Goal: Use online tool/utility: Utilize a website feature to perform a specific function

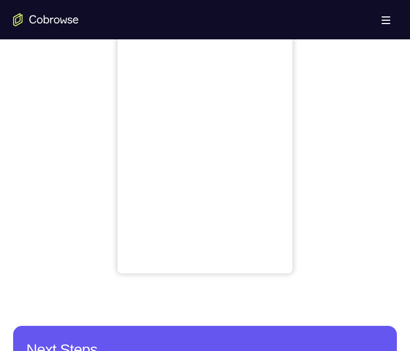
scroll to position [492, 0]
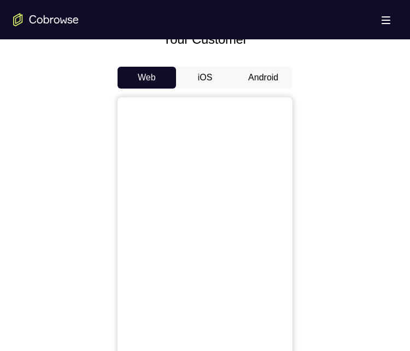
click at [267, 81] on button "Android" at bounding box center [263, 78] width 58 height 22
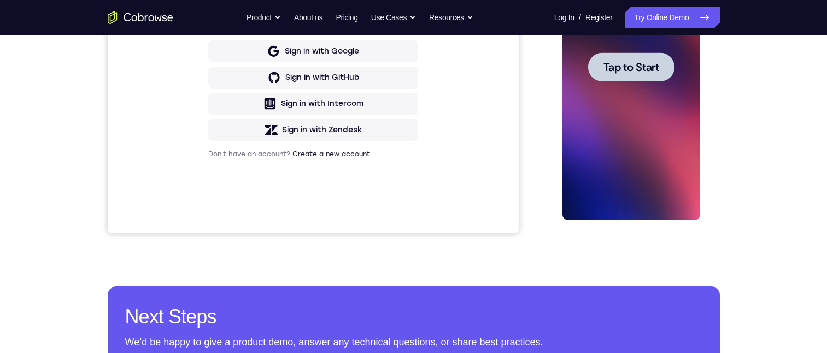
scroll to position [0, 0]
click at [409, 66] on span "Tap to Start" at bounding box center [631, 67] width 56 height 11
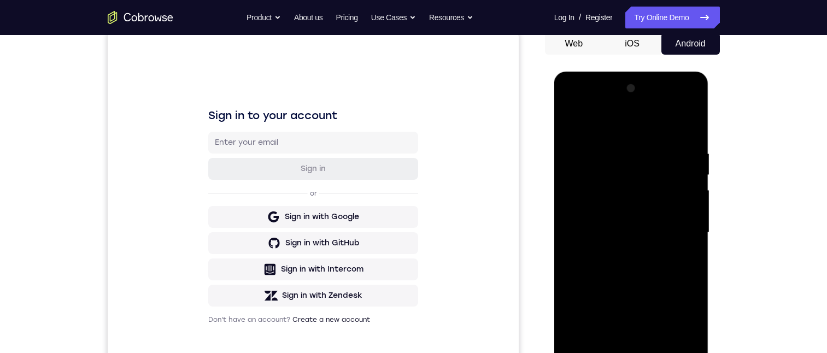
scroll to position [328, 0]
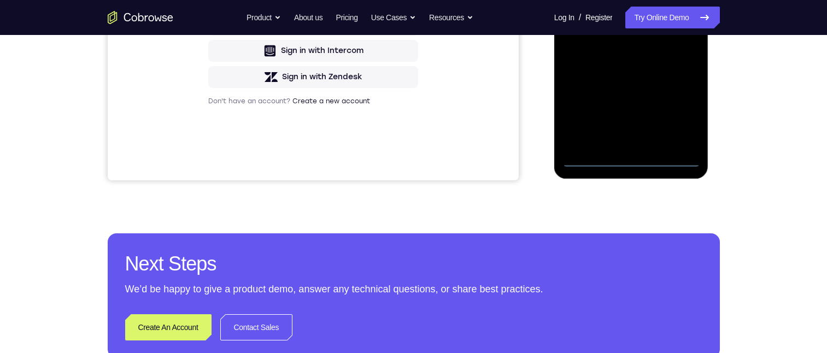
click at [409, 158] on div at bounding box center [631, 14] width 138 height 306
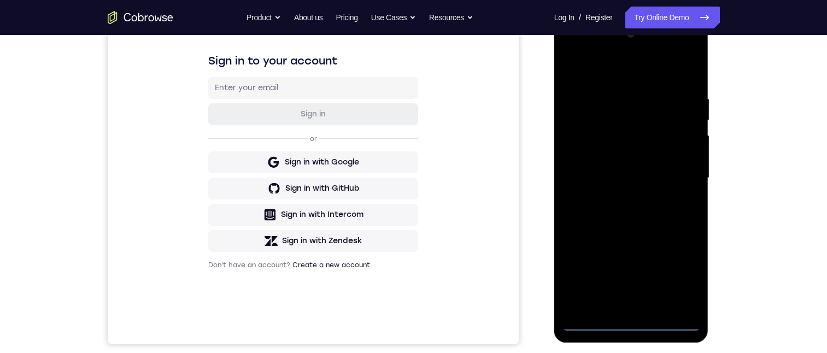
click at [409, 274] on div at bounding box center [631, 178] width 138 height 306
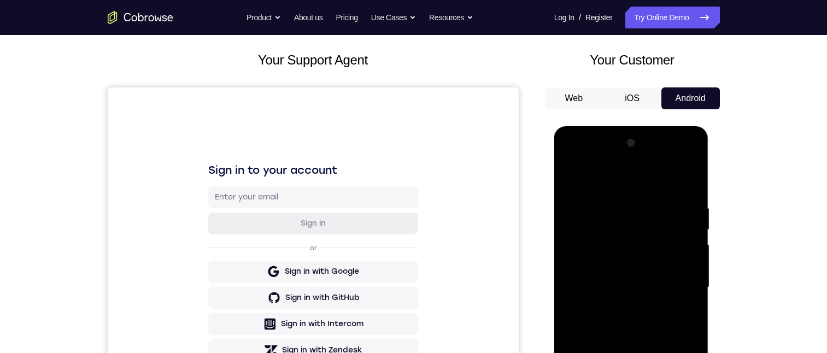
click at [409, 178] on div at bounding box center [631, 287] width 138 height 306
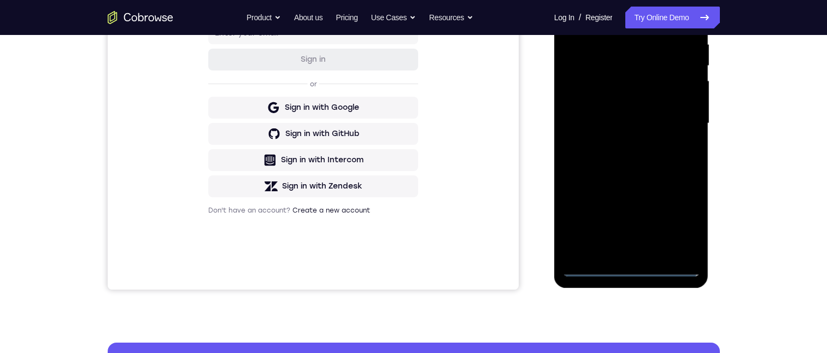
click at [409, 113] on div at bounding box center [631, 123] width 138 height 306
click at [409, 140] on div at bounding box center [631, 123] width 138 height 306
click at [409, 111] on div at bounding box center [631, 123] width 138 height 306
click at [409, 96] on div at bounding box center [631, 123] width 138 height 306
click at [409, 118] on div at bounding box center [631, 123] width 138 height 306
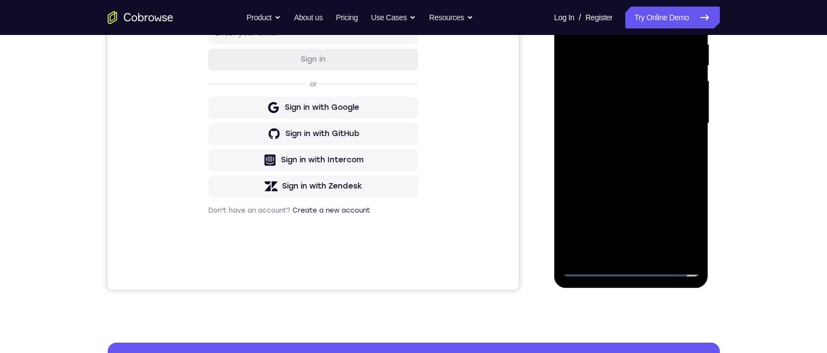
click at [409, 118] on div at bounding box center [631, 123] width 138 height 306
click at [409, 155] on div at bounding box center [631, 123] width 138 height 306
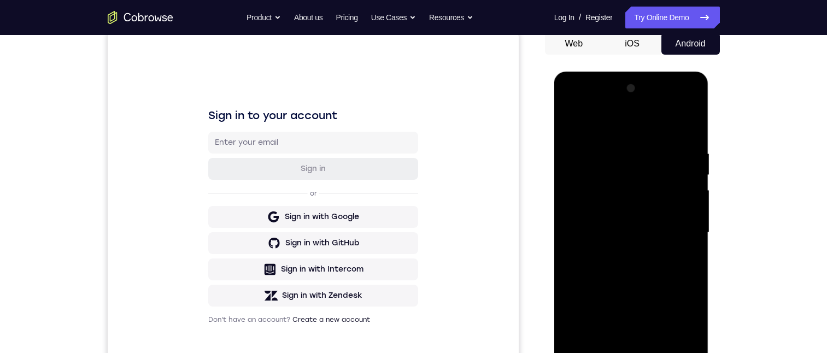
scroll to position [164, 0]
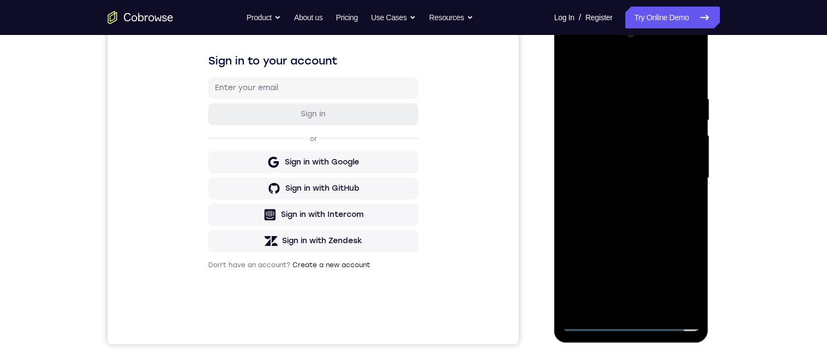
click at [409, 212] on div at bounding box center [631, 178] width 138 height 306
click at [409, 234] on div at bounding box center [631, 178] width 138 height 306
click at [409, 219] on div at bounding box center [631, 178] width 138 height 306
click at [409, 220] on div at bounding box center [631, 178] width 138 height 306
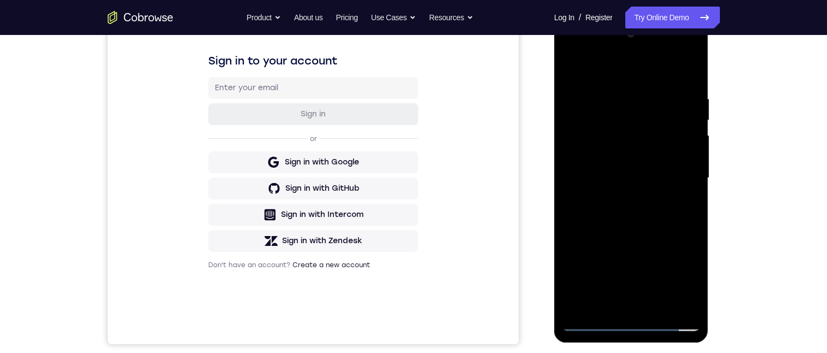
click at [409, 87] on div at bounding box center [631, 178] width 138 height 306
click at [409, 177] on div at bounding box center [631, 178] width 138 height 306
click at [409, 166] on div at bounding box center [631, 178] width 138 height 306
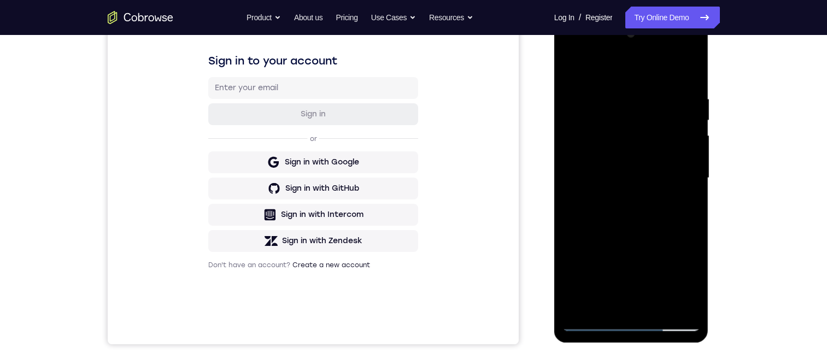
click at [409, 166] on div at bounding box center [631, 178] width 138 height 306
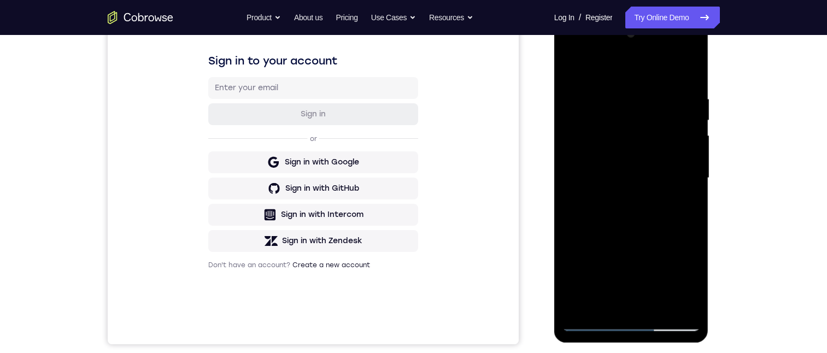
click at [409, 166] on div at bounding box center [631, 178] width 138 height 306
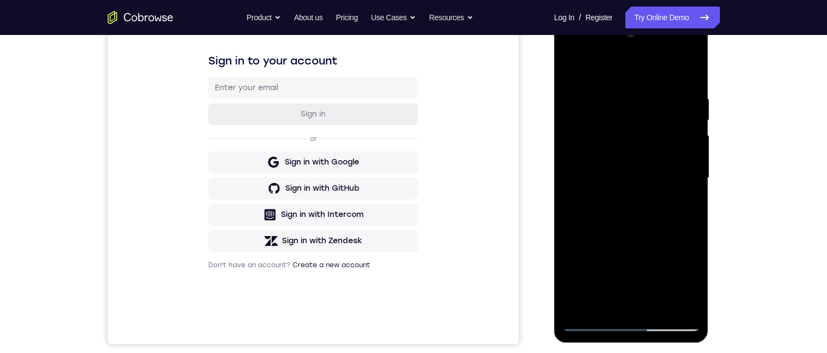
drag, startPoint x: 688, startPoint y: 175, endPoint x: 1100, endPoint y: 125, distance: 415.7
click at [409, 175] on div at bounding box center [631, 178] width 138 height 306
click at [409, 170] on div at bounding box center [631, 178] width 138 height 306
click at [409, 159] on div at bounding box center [631, 178] width 138 height 306
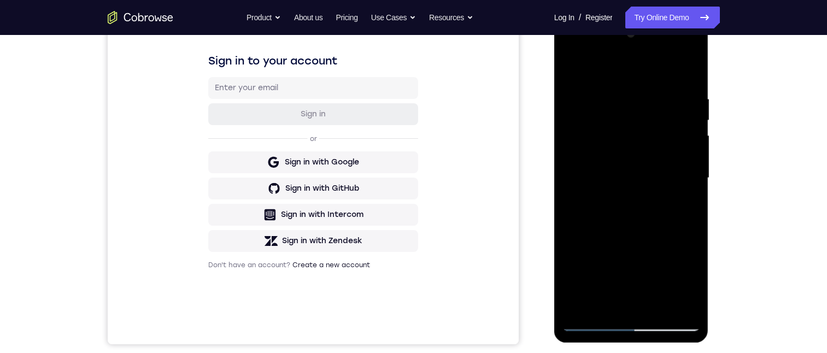
click at [409, 172] on div at bounding box center [631, 178] width 138 height 306
click at [409, 174] on div at bounding box center [631, 178] width 138 height 306
click at [409, 161] on div at bounding box center [631, 178] width 138 height 306
click at [409, 160] on div at bounding box center [631, 178] width 138 height 306
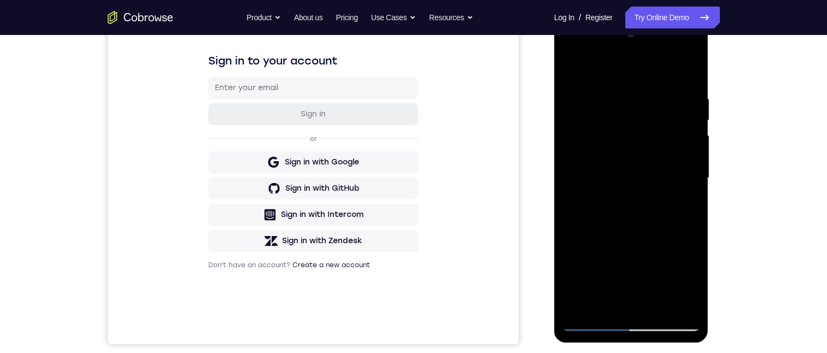
click at [409, 160] on div at bounding box center [631, 178] width 138 height 306
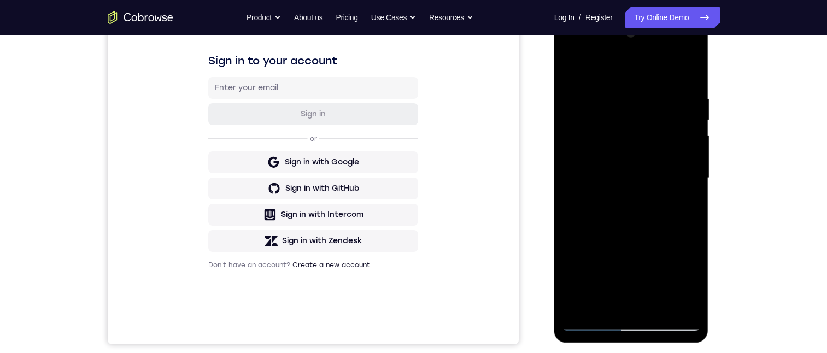
click at [409, 155] on div at bounding box center [631, 178] width 138 height 306
click at [409, 157] on div at bounding box center [631, 178] width 138 height 306
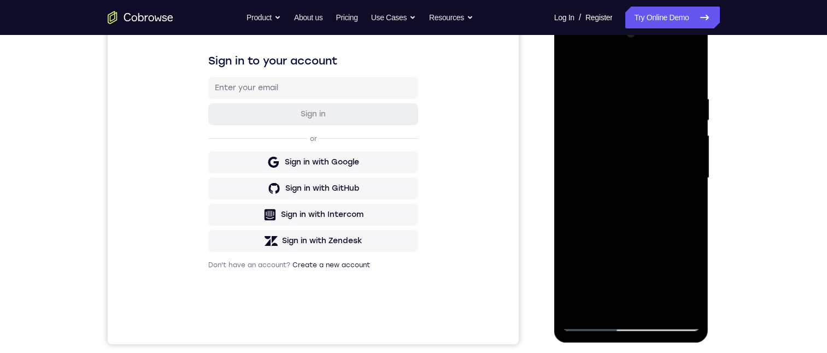
click at [409, 157] on div at bounding box center [631, 178] width 138 height 306
click at [409, 69] on div at bounding box center [631, 178] width 138 height 306
click at [409, 309] on div at bounding box center [631, 178] width 138 height 306
click at [409, 68] on div at bounding box center [631, 178] width 138 height 306
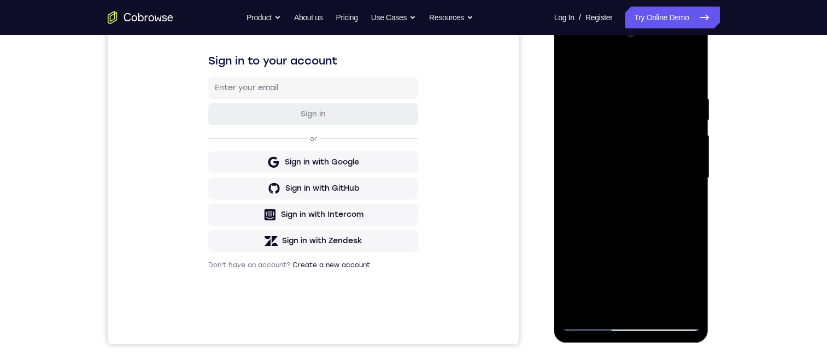
scroll to position [126, 0]
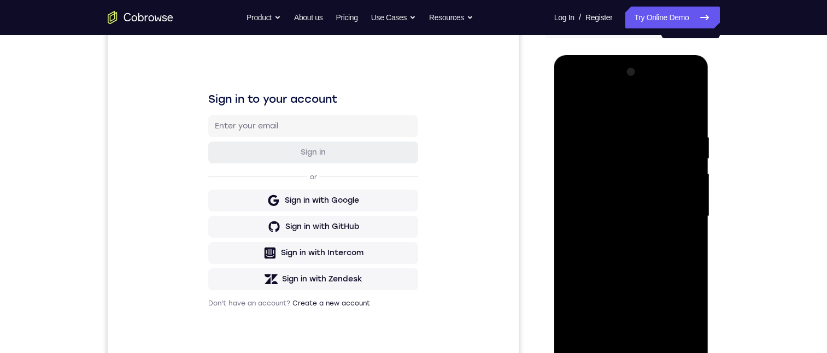
click at [409, 126] on div at bounding box center [631, 216] width 138 height 306
click at [409, 273] on div at bounding box center [631, 216] width 138 height 306
click at [409, 117] on div at bounding box center [631, 216] width 138 height 306
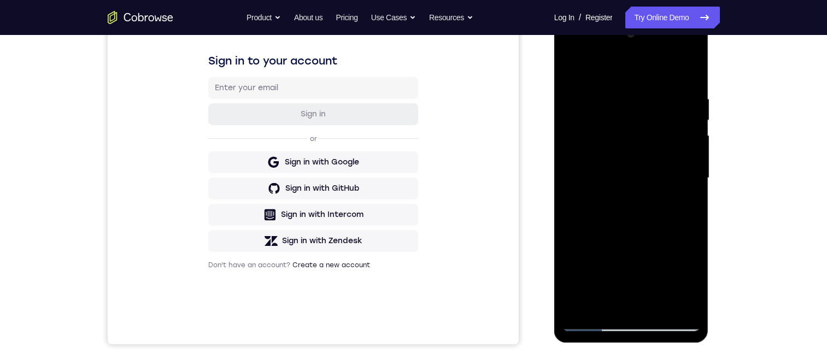
click at [409, 99] on div at bounding box center [631, 178] width 138 height 306
click at [409, 64] on div at bounding box center [631, 178] width 138 height 306
click at [409, 81] on div at bounding box center [631, 178] width 138 height 306
click at [409, 116] on div at bounding box center [631, 178] width 138 height 306
click at [409, 199] on div at bounding box center [631, 178] width 138 height 306
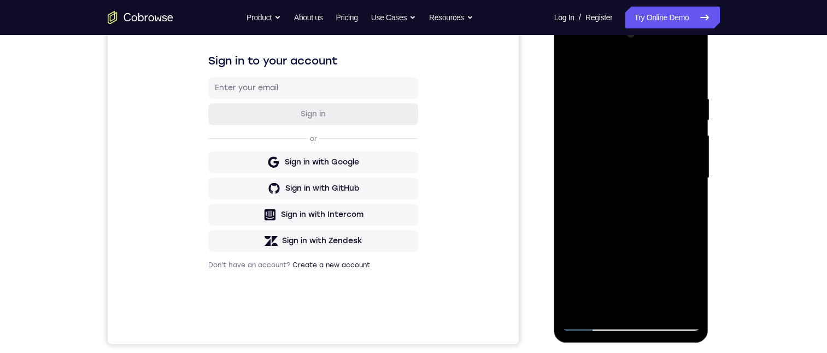
click at [409, 141] on div at bounding box center [631, 178] width 138 height 306
click at [409, 93] on div at bounding box center [631, 178] width 138 height 306
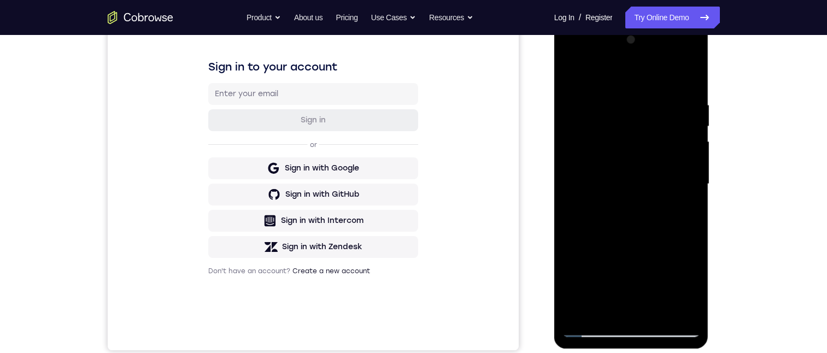
click at [409, 70] on div at bounding box center [631, 184] width 138 height 306
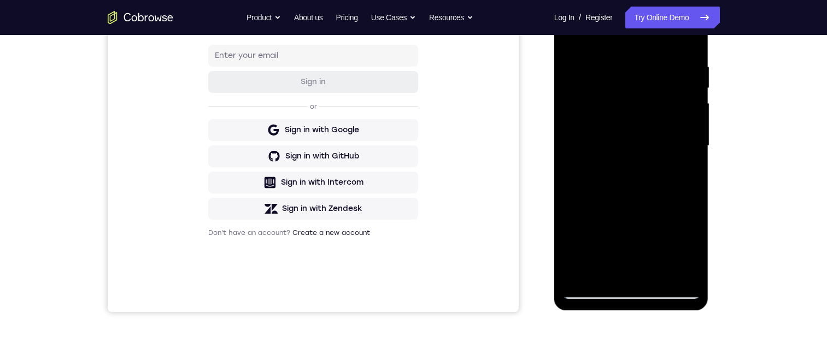
click at [409, 176] on div at bounding box center [631, 146] width 138 height 306
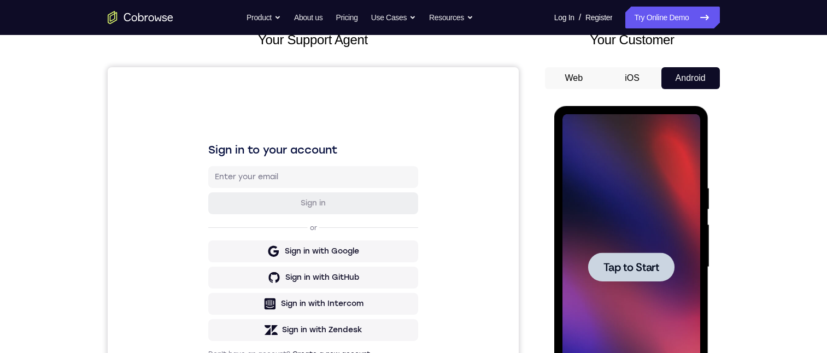
scroll to position [186, 0]
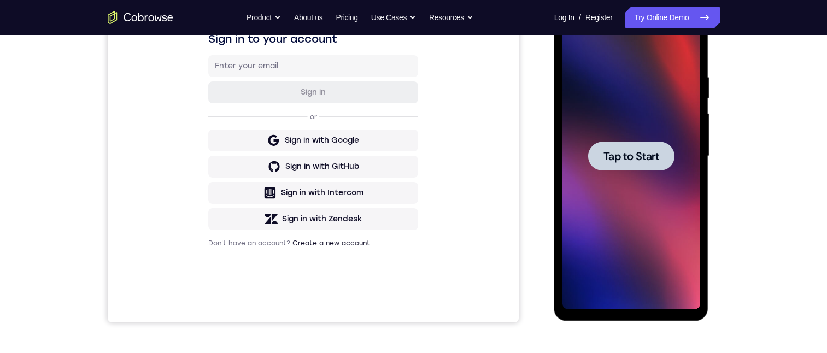
click at [409, 146] on div at bounding box center [631, 156] width 86 height 29
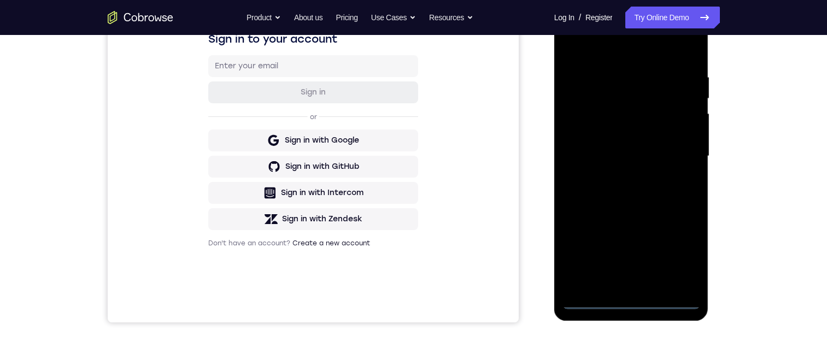
scroll to position [375, 0]
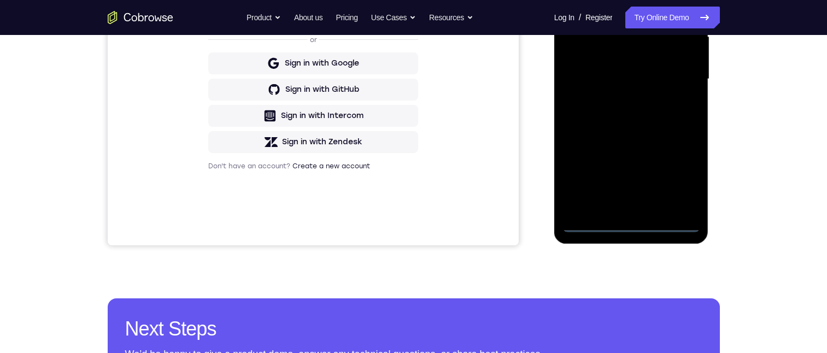
click at [409, 174] on div at bounding box center [631, 79] width 138 height 306
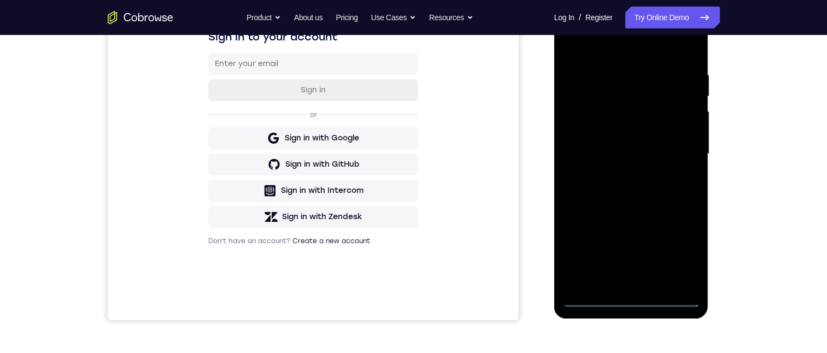
click at [409, 54] on div at bounding box center [631, 154] width 138 height 306
click at [409, 143] on div at bounding box center [631, 154] width 138 height 306
click at [409, 173] on div at bounding box center [631, 154] width 138 height 306
click at [409, 132] on div at bounding box center [631, 154] width 138 height 306
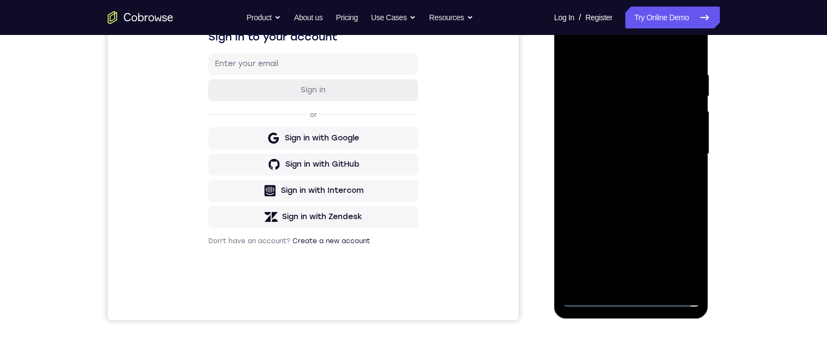
click at [409, 107] on div at bounding box center [631, 154] width 138 height 306
click at [409, 134] on div at bounding box center [631, 154] width 138 height 306
click at [409, 151] on div at bounding box center [631, 154] width 138 height 306
click at [409, 154] on div at bounding box center [631, 154] width 138 height 306
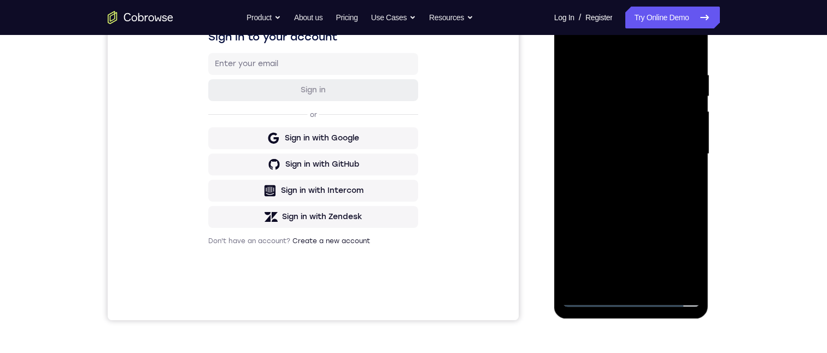
click at [409, 154] on div at bounding box center [631, 154] width 138 height 306
click at [409, 183] on div at bounding box center [631, 154] width 138 height 306
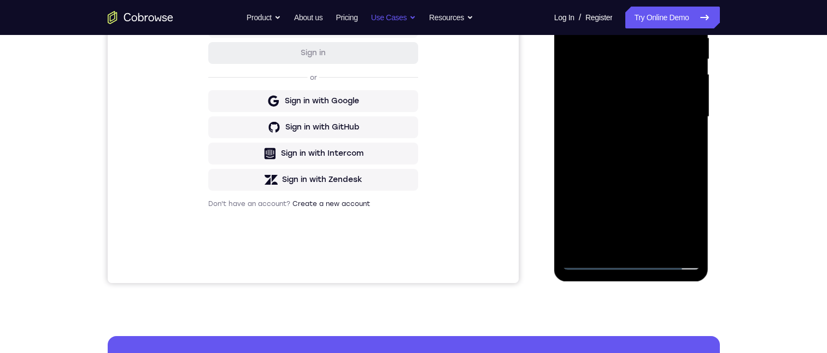
scroll to position [263, 0]
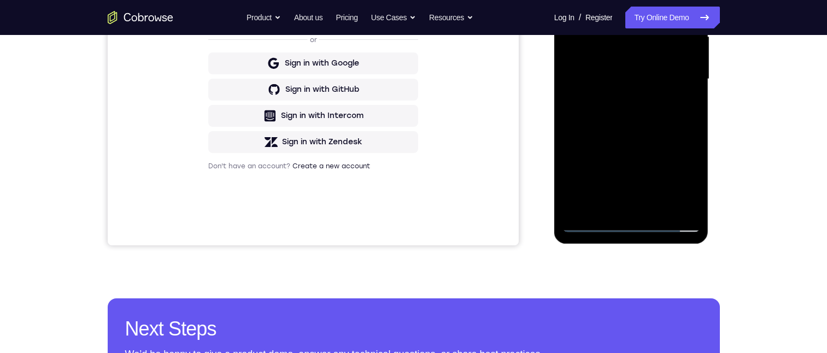
click at [409, 114] on div at bounding box center [631, 79] width 138 height 306
click at [409, 0] on div at bounding box center [631, 79] width 138 height 306
click at [409, 116] on div at bounding box center [631, 79] width 138 height 306
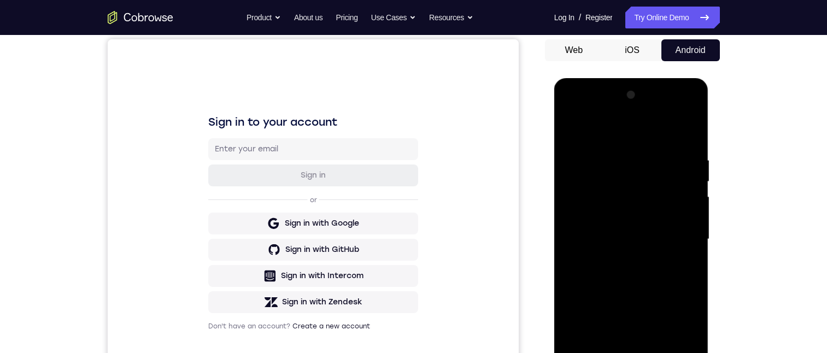
scroll to position [150, 0]
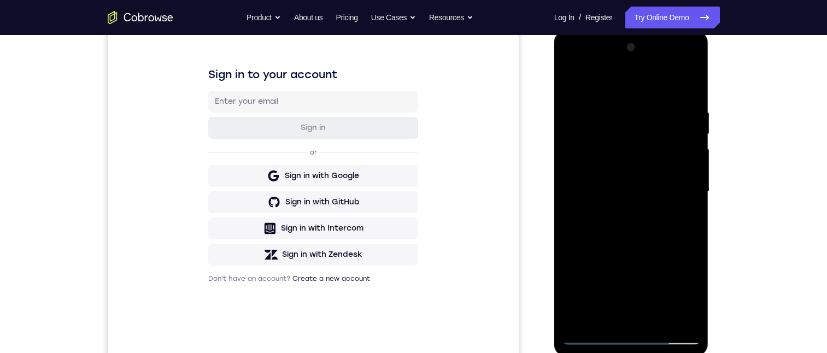
click at [409, 252] on div at bounding box center [631, 192] width 138 height 306
click at [409, 233] on div at bounding box center [631, 192] width 138 height 306
click at [409, 107] on div at bounding box center [631, 192] width 138 height 306
click at [409, 185] on div at bounding box center [631, 192] width 138 height 306
click at [409, 148] on div at bounding box center [631, 192] width 138 height 306
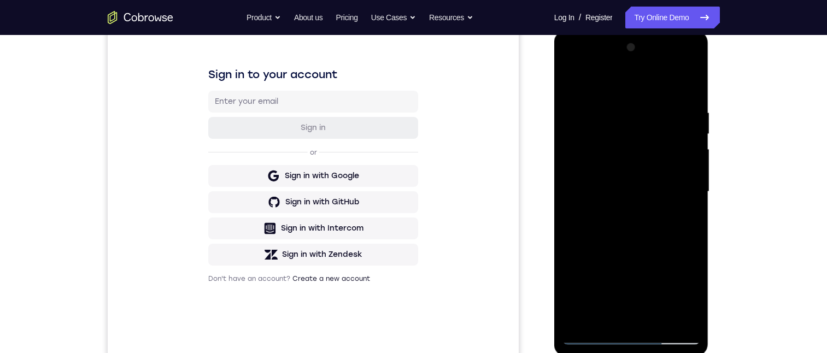
click at [409, 148] on div at bounding box center [631, 192] width 138 height 306
click at [409, 82] on div at bounding box center [631, 192] width 138 height 306
